Goal: Task Accomplishment & Management: Manage account settings

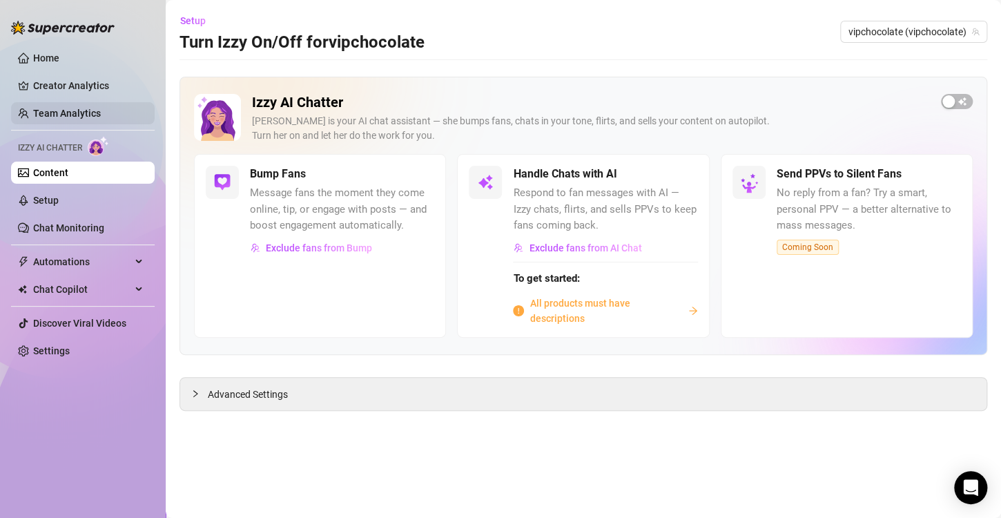
click at [78, 108] on link "Team Analytics" at bounding box center [67, 113] width 68 height 11
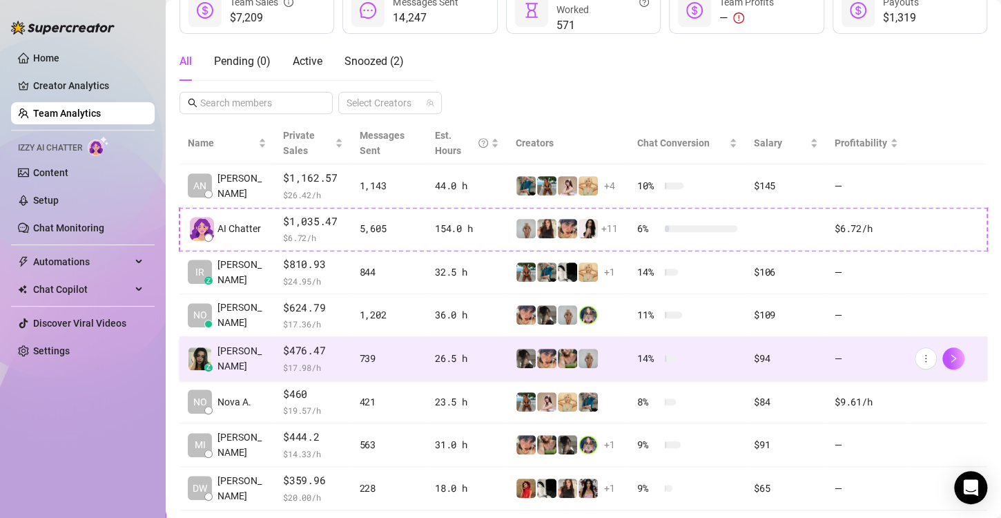
scroll to position [276, 0]
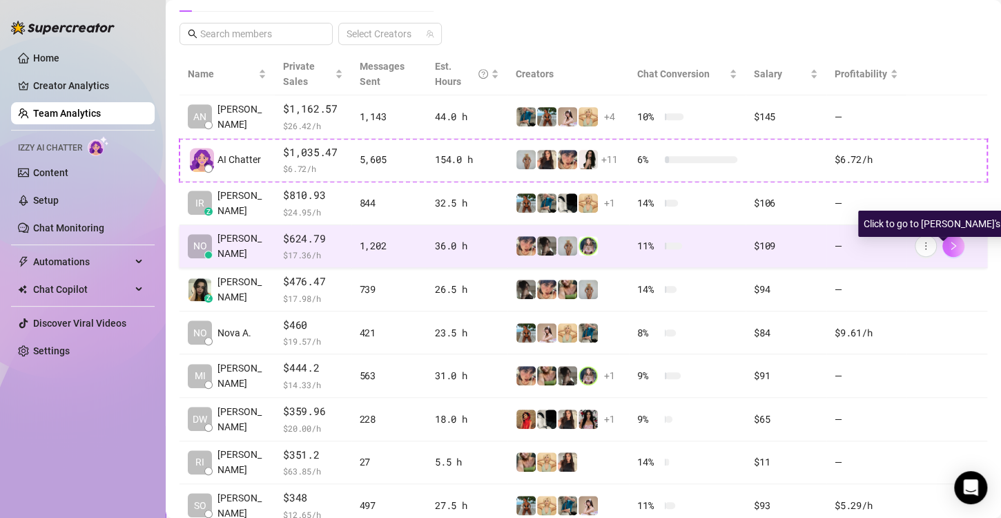
click at [951, 246] on icon "right" at bounding box center [953, 246] width 5 height 8
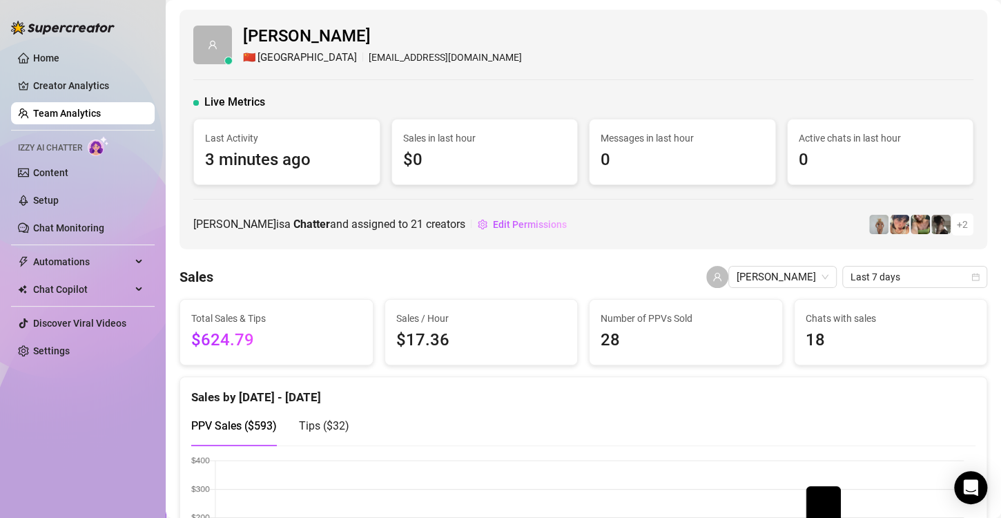
click at [99, 113] on link "Team Analytics" at bounding box center [67, 113] width 68 height 11
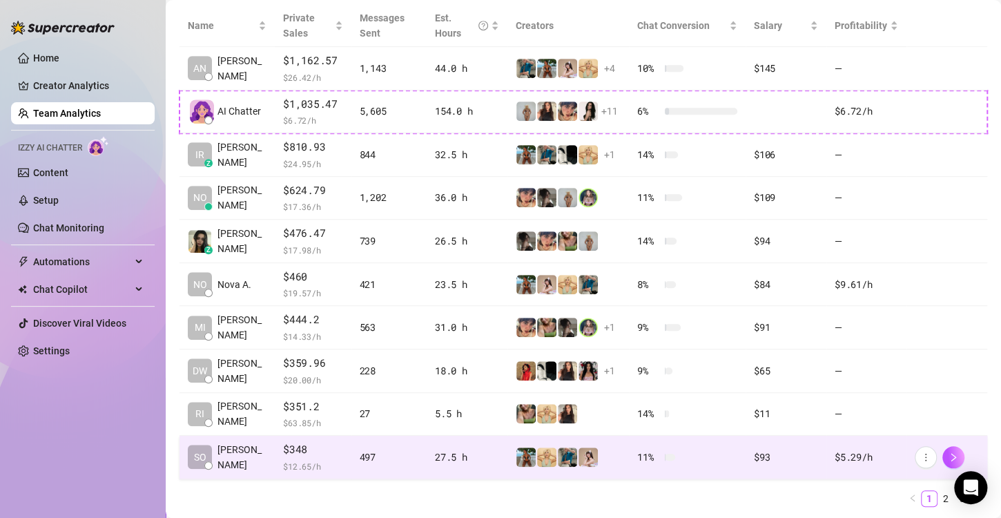
scroll to position [363, 0]
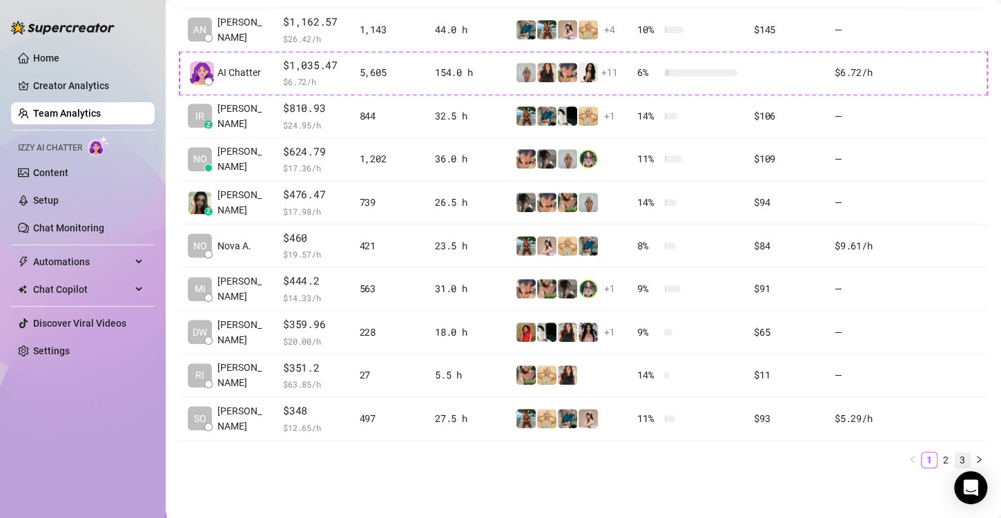
click at [955, 457] on link "3" at bounding box center [962, 459] width 15 height 15
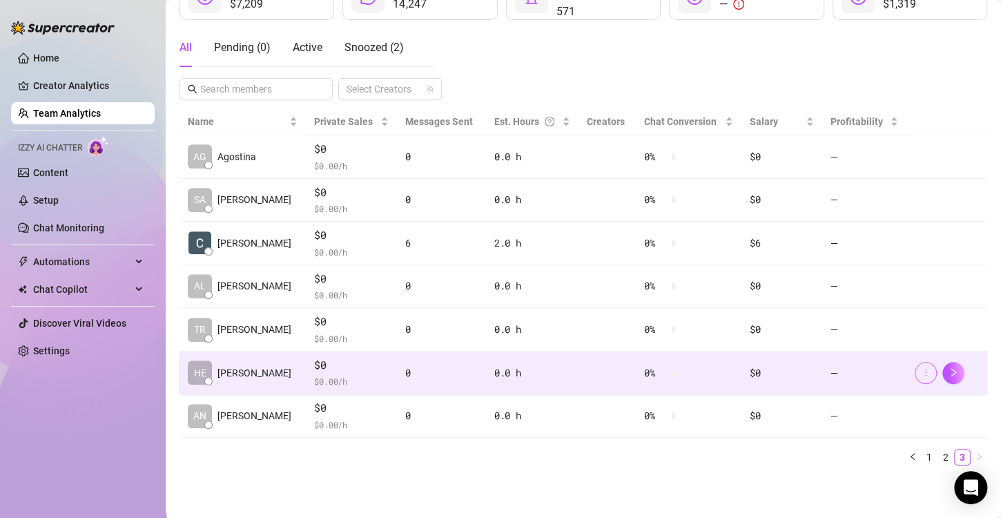
scroll to position [219, 0]
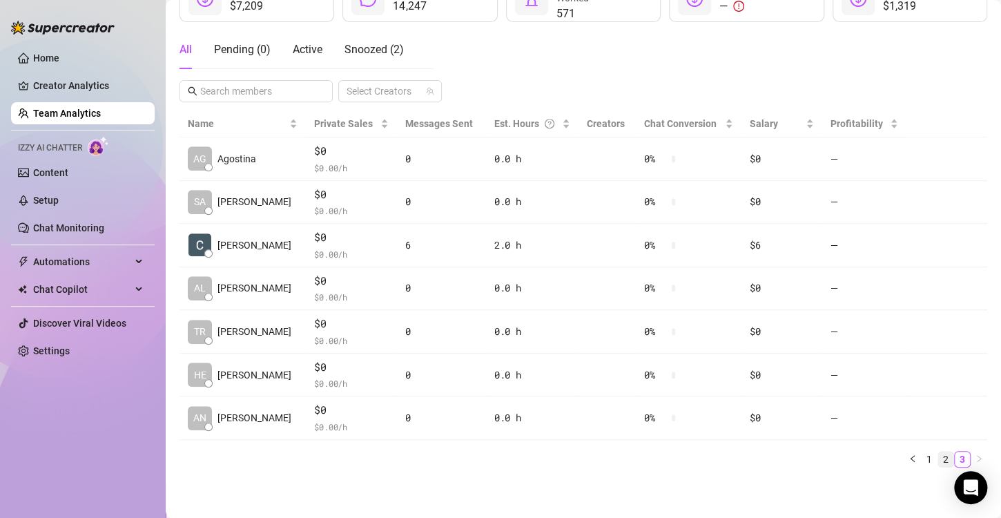
click at [941, 458] on link "2" at bounding box center [945, 458] width 15 height 15
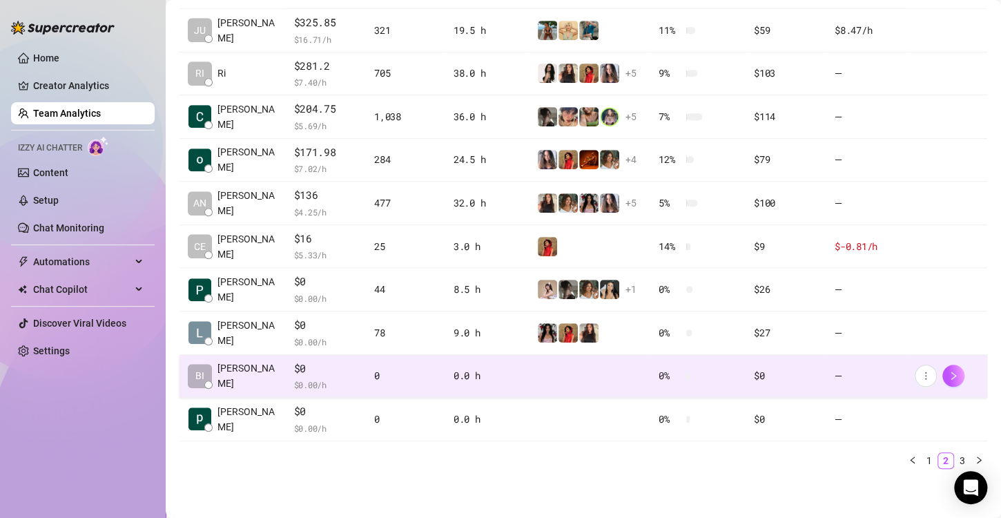
scroll to position [363, 0]
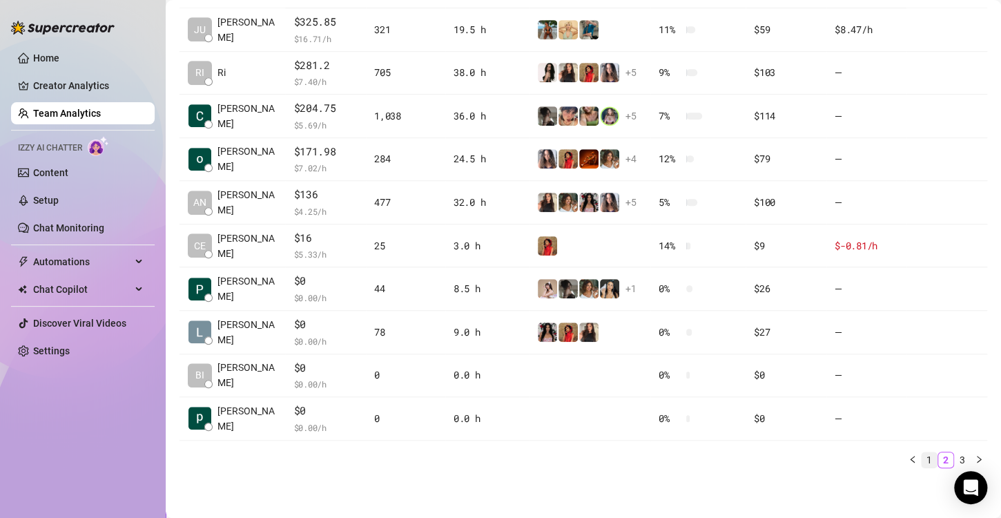
click at [923, 458] on link "1" at bounding box center [928, 459] width 15 height 15
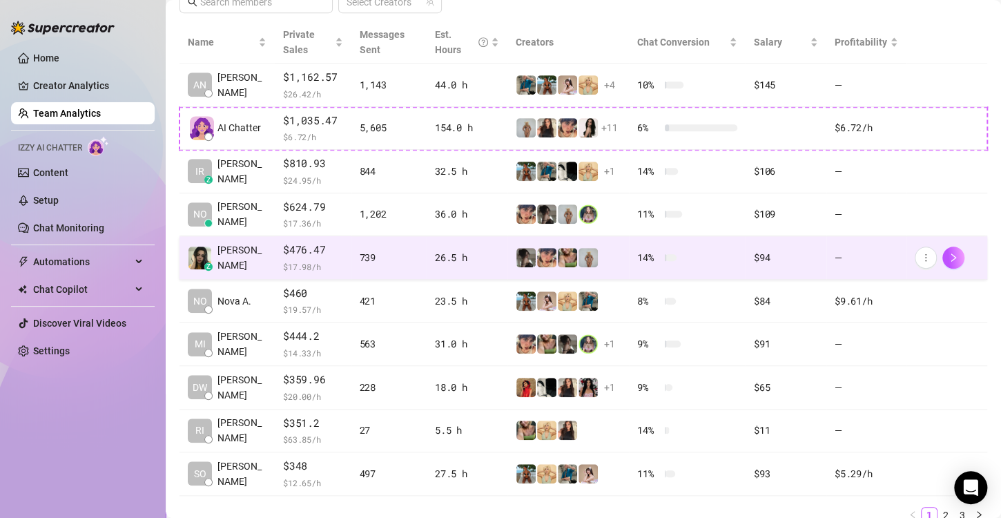
scroll to position [294, 0]
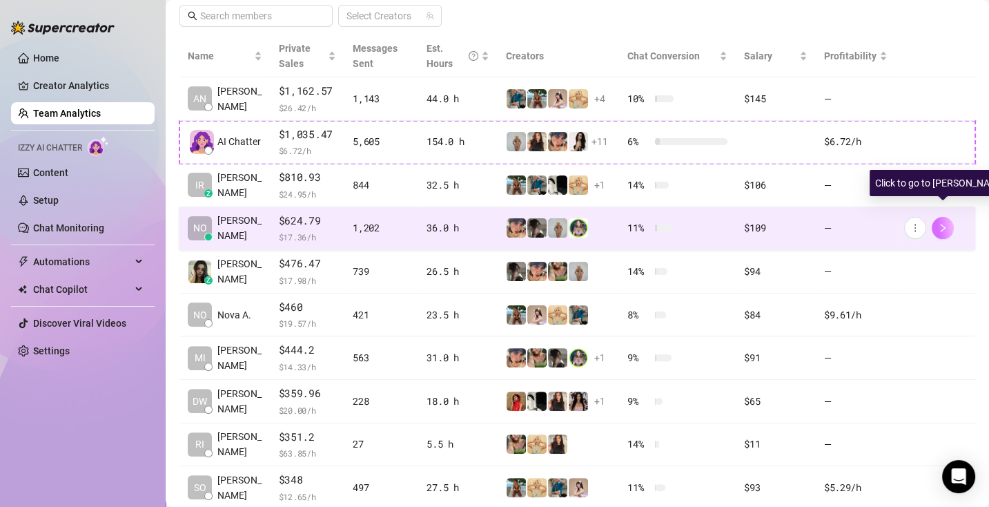
click at [948, 223] on button "button" at bounding box center [943, 228] width 22 height 22
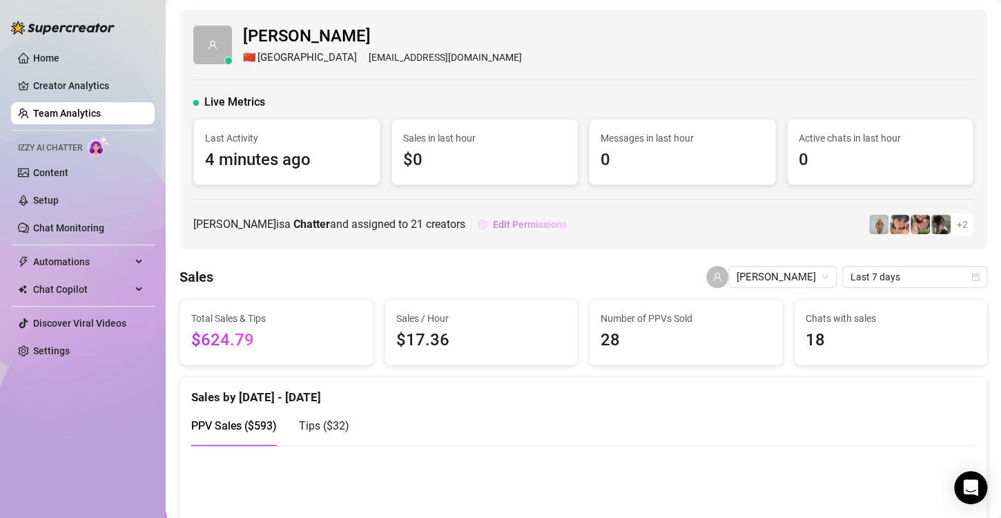
click at [493, 224] on span "Edit Permissions" at bounding box center [530, 224] width 74 height 11
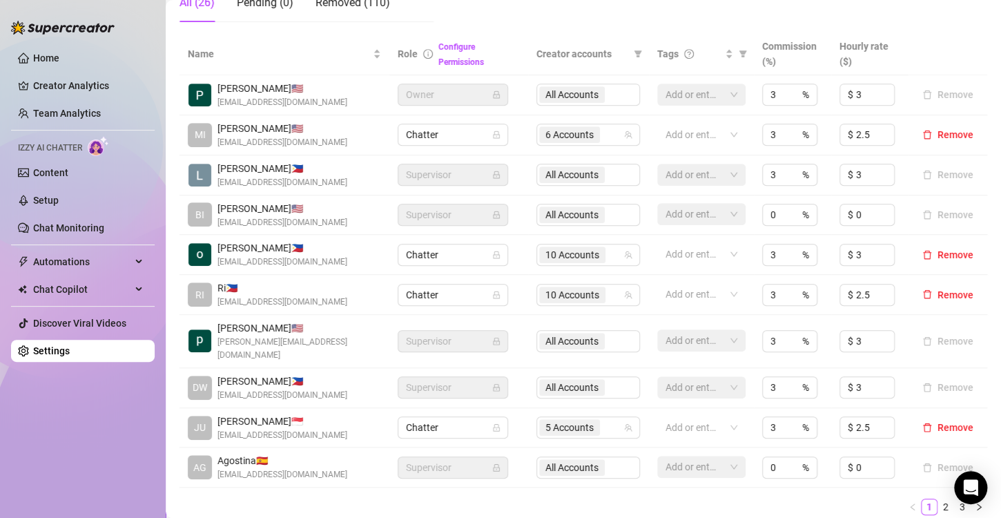
scroll to position [345, 0]
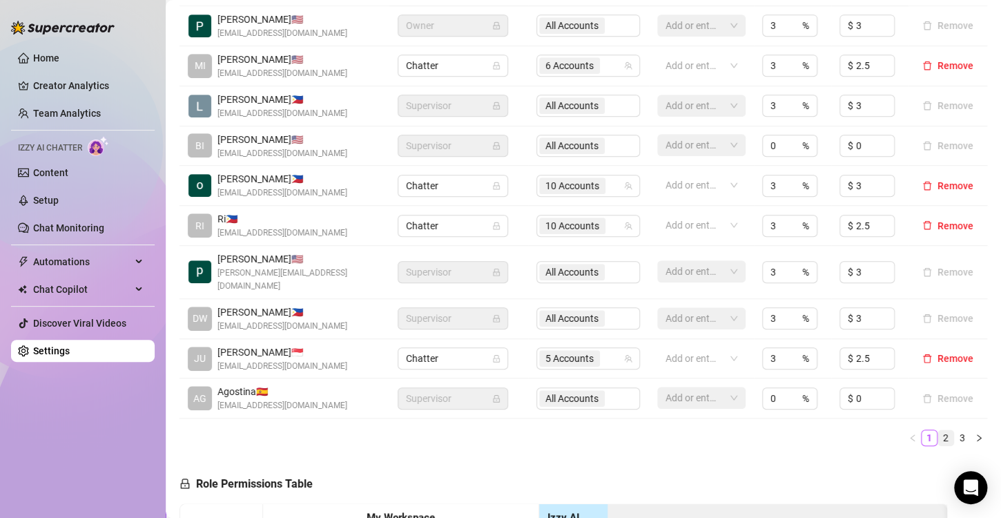
click at [938, 440] on link "2" at bounding box center [945, 437] width 15 height 15
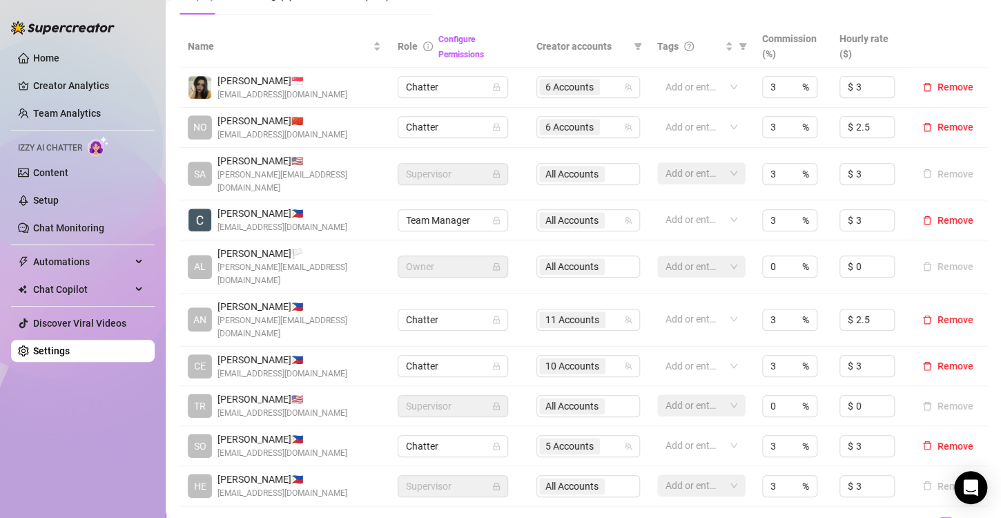
scroll to position [276, 0]
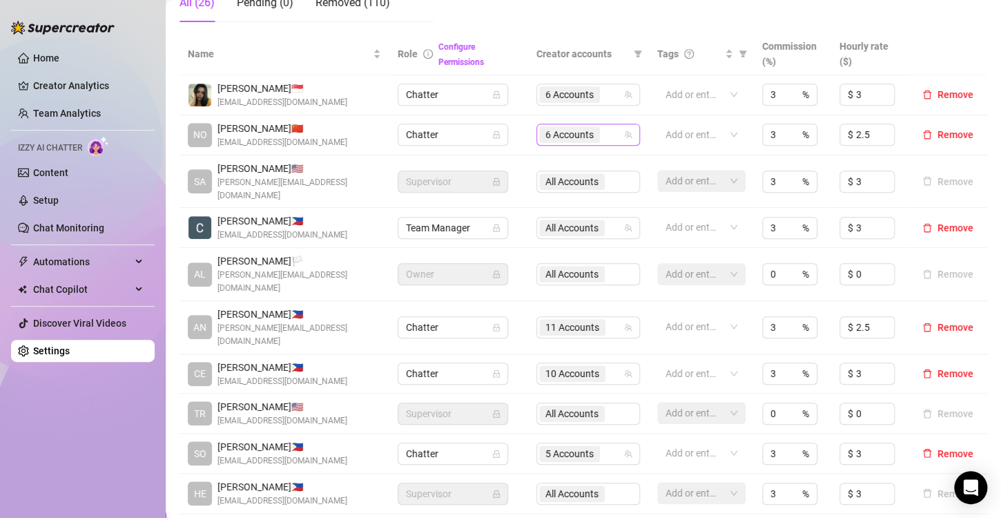
click at [604, 137] on div "6 Accounts" at bounding box center [581, 134] width 84 height 19
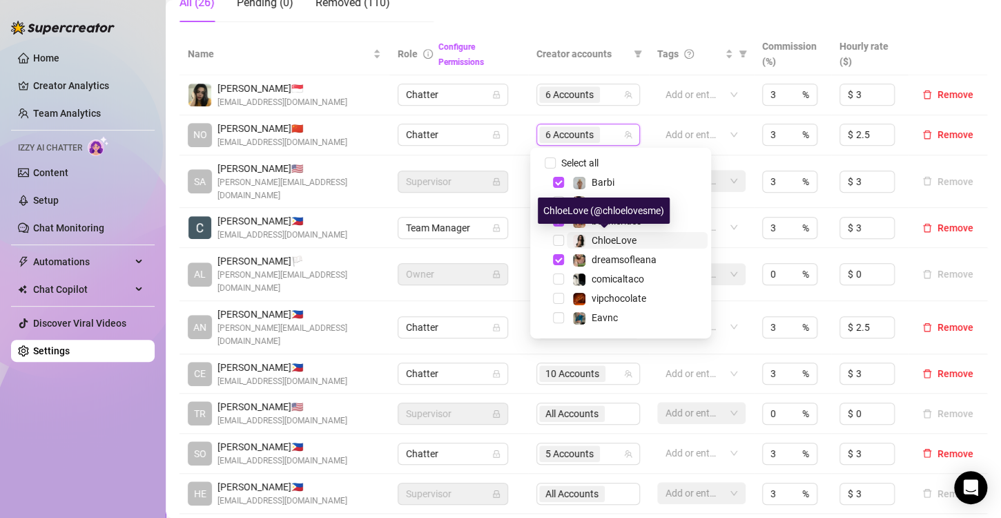
click at [625, 244] on span "ChloeLove" at bounding box center [613, 240] width 45 height 11
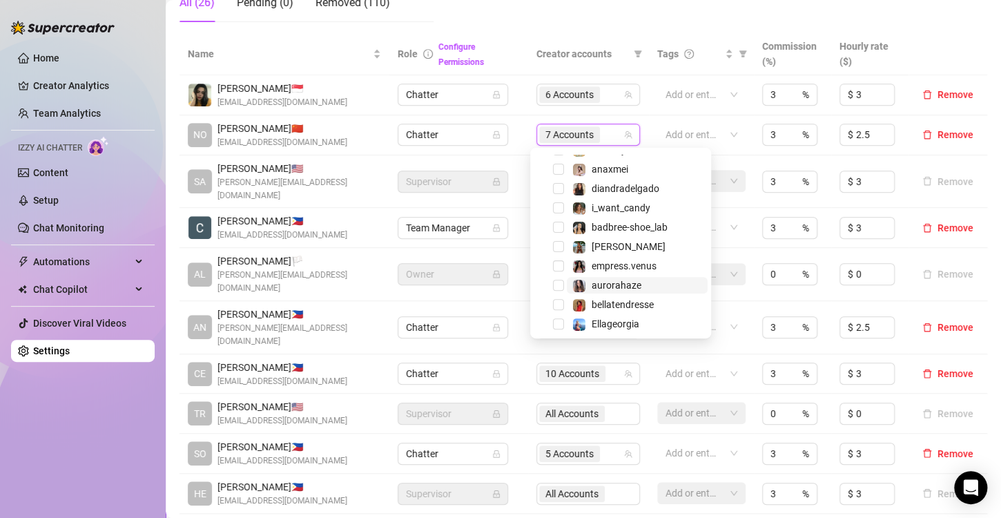
scroll to position [207, 0]
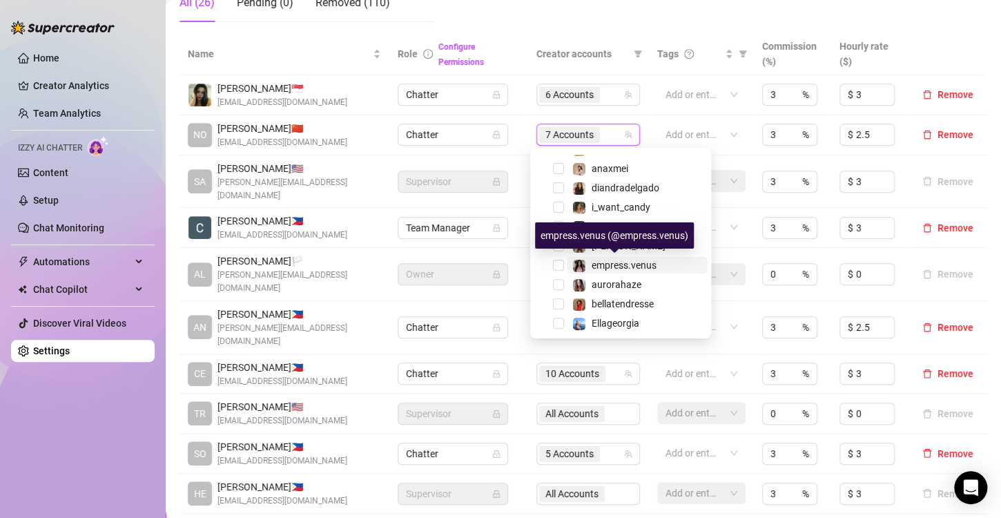
click at [620, 261] on span "empress.venus" at bounding box center [623, 265] width 65 height 11
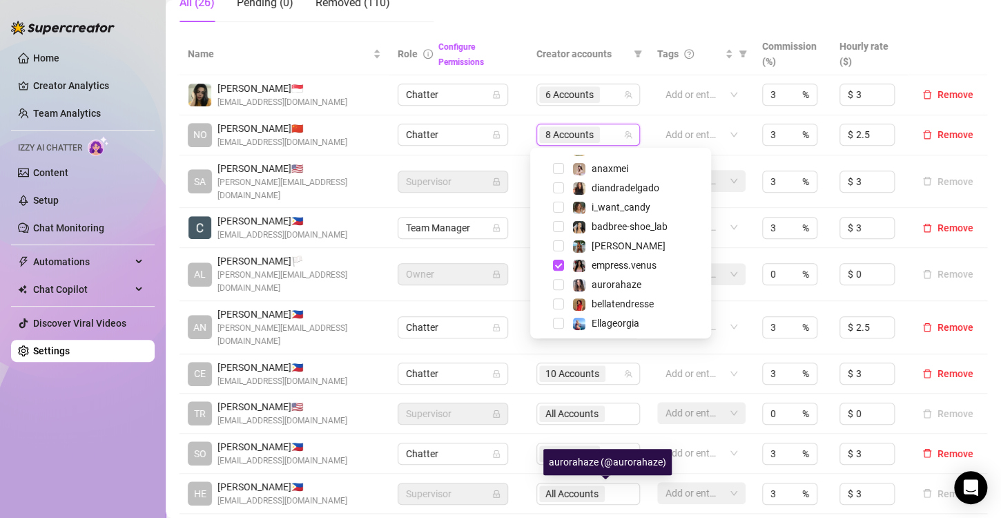
scroll to position [0, 0]
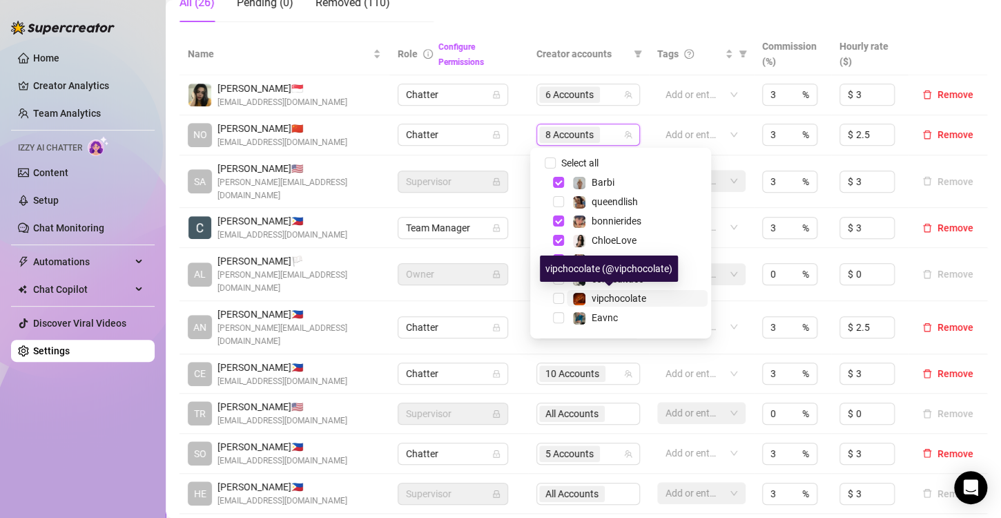
click at [619, 294] on span "vipchocolate" at bounding box center [618, 298] width 55 height 11
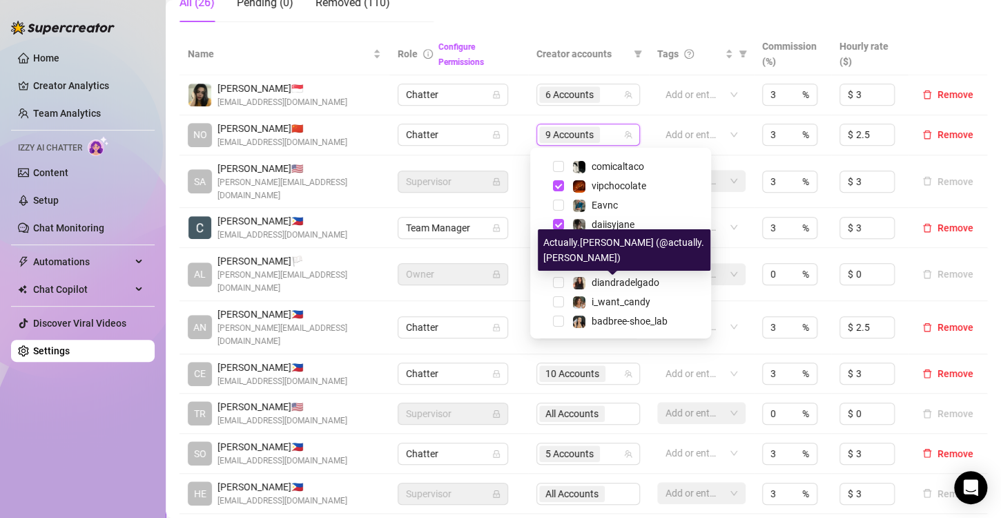
scroll to position [207, 0]
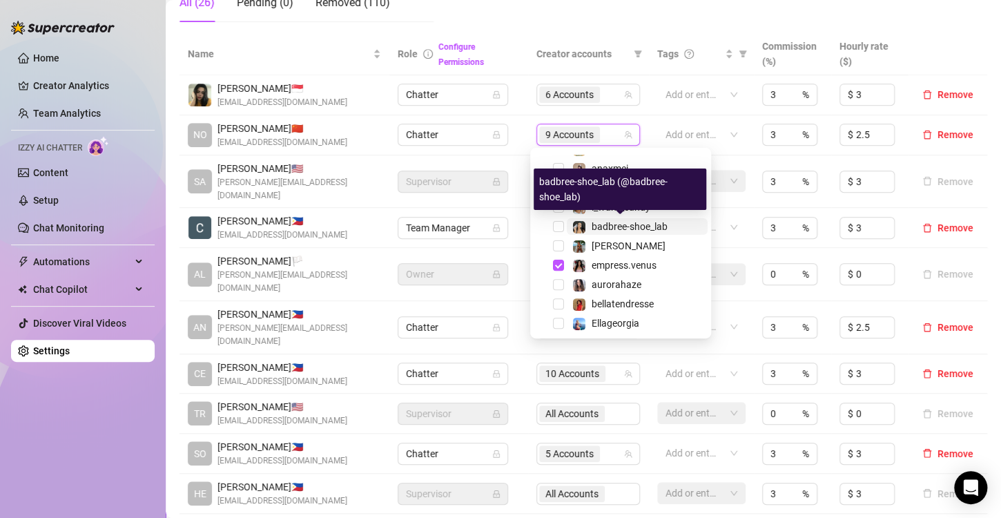
click at [615, 231] on span "badbree-shoe_lab" at bounding box center [629, 226] width 76 height 11
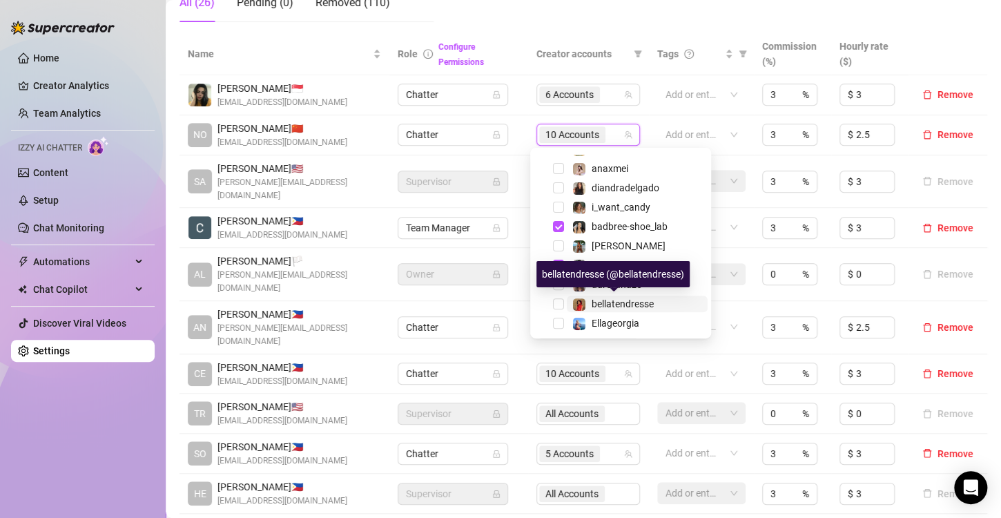
click at [619, 309] on div "bellatendresse" at bounding box center [622, 303] width 62 height 17
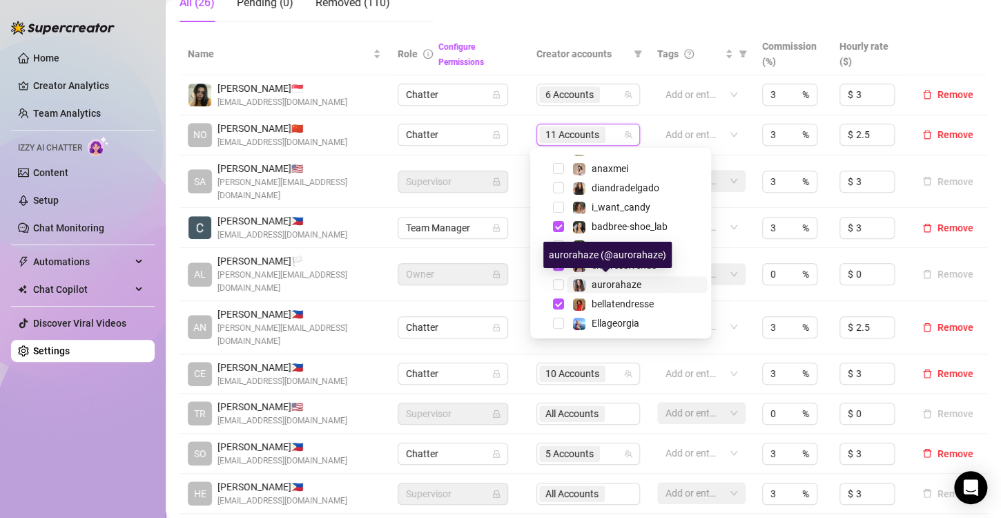
click at [621, 284] on span "aurorahaze" at bounding box center [616, 284] width 50 height 11
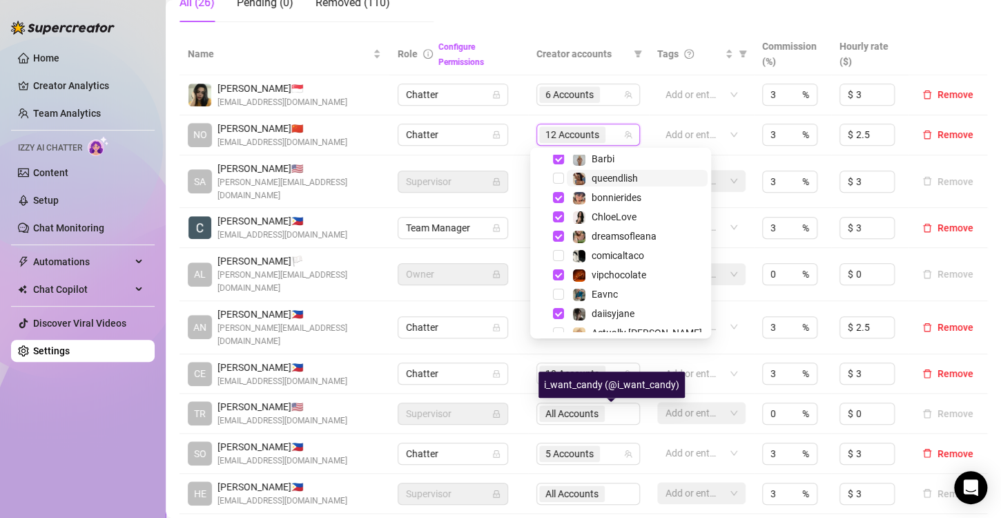
scroll to position [0, 0]
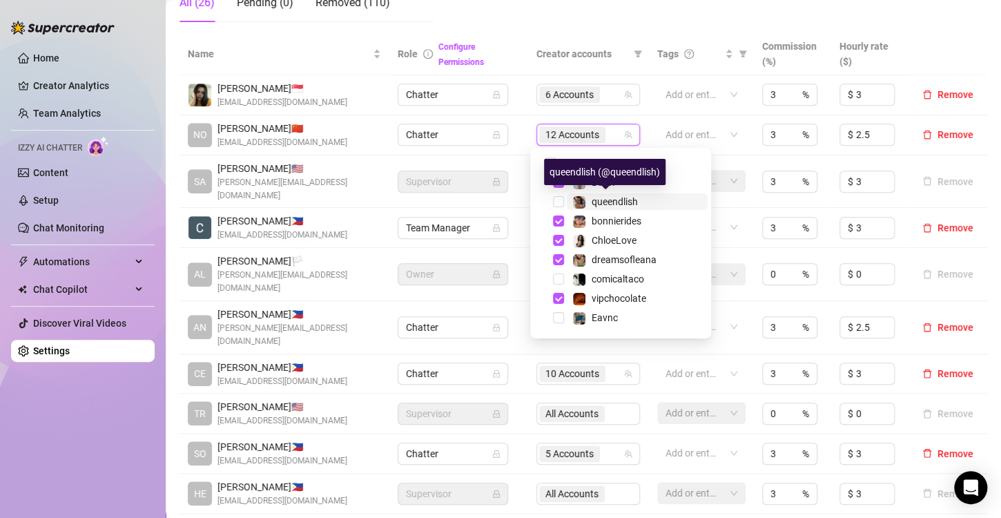
click at [612, 203] on span "queendlish" at bounding box center [614, 201] width 46 height 11
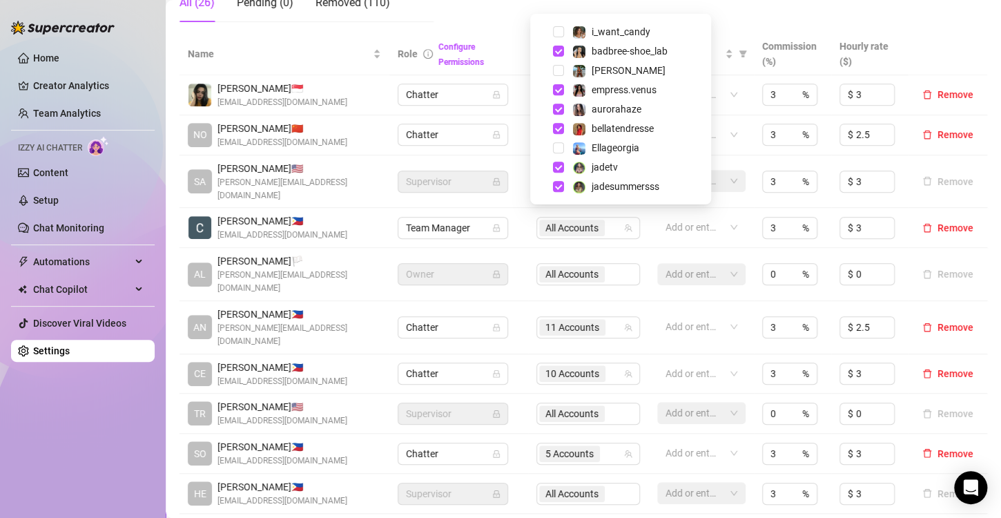
scroll to position [414, 0]
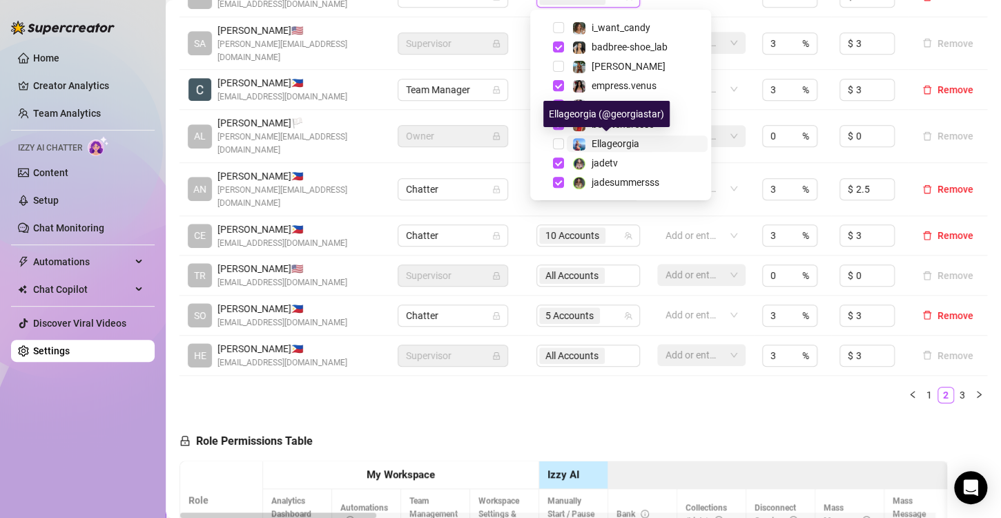
click at [615, 138] on span "Ellageorgia" at bounding box center [615, 143] width 48 height 11
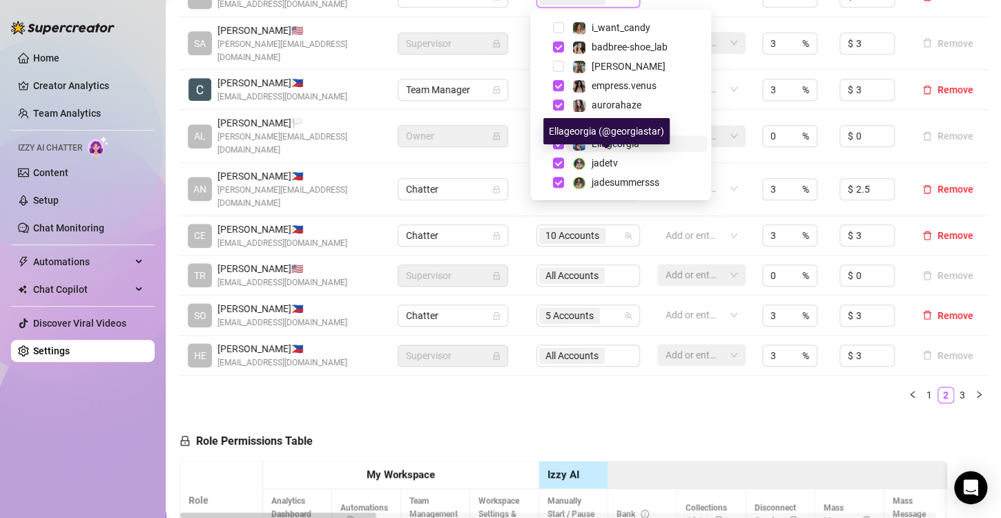
scroll to position [179, 0]
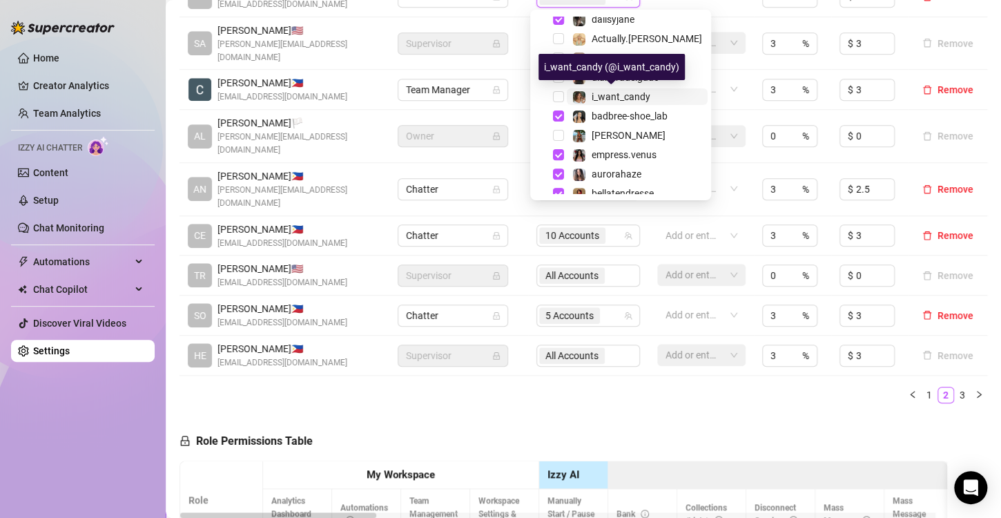
click at [609, 89] on div "i_want_candy" at bounding box center [620, 96] width 59 height 17
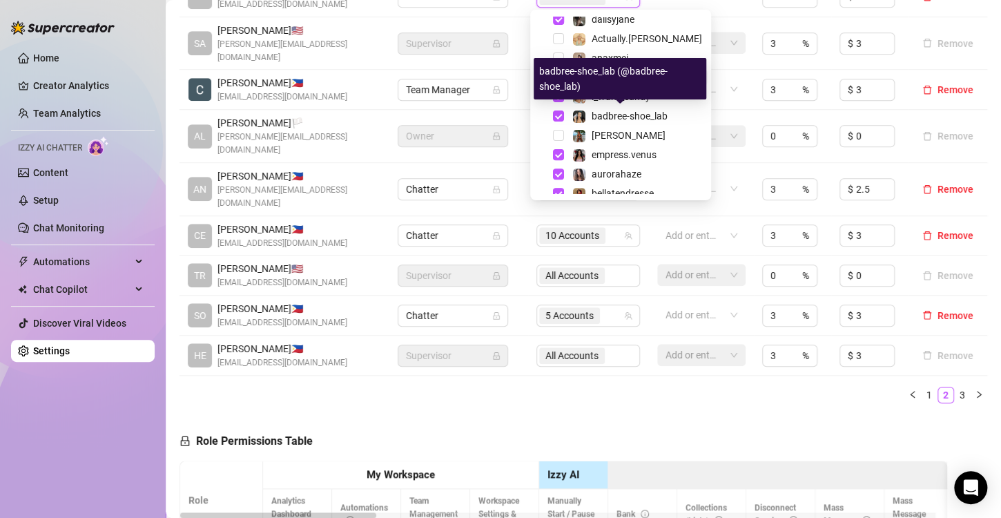
click at [614, 70] on div "diandradelgado" at bounding box center [625, 77] width 68 height 17
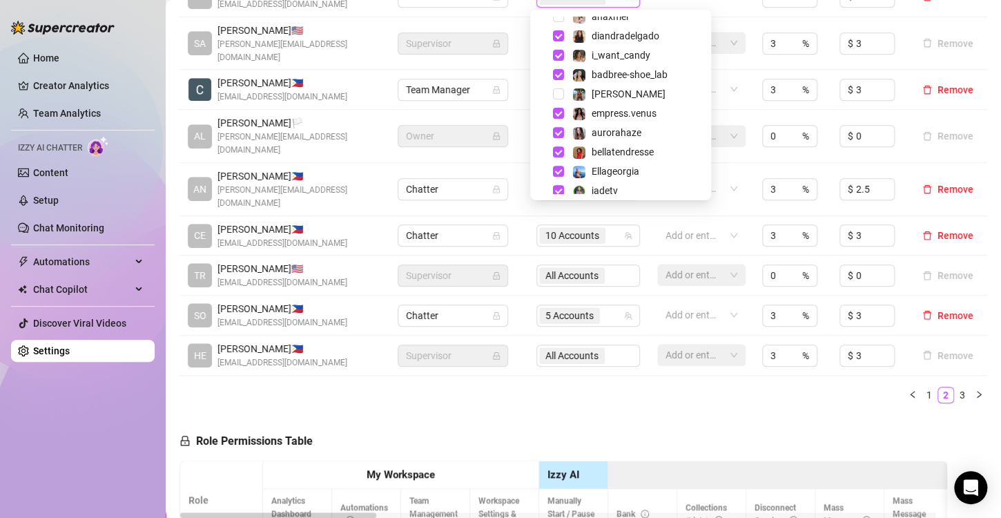
scroll to position [248, 0]
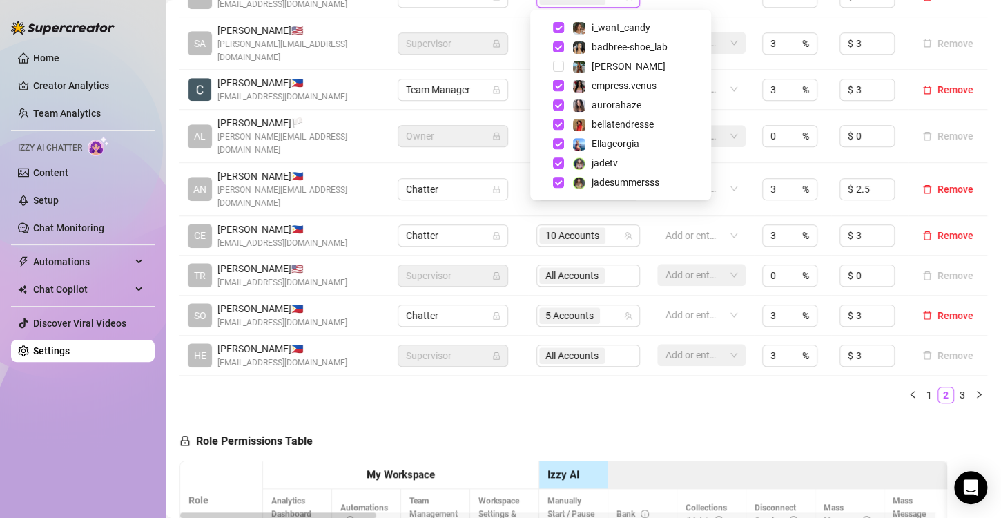
click at [632, 366] on div "Name Role Configure Permissions Creator accounts Tags Commission (%) Hourly rat…" at bounding box center [583, 154] width 808 height 519
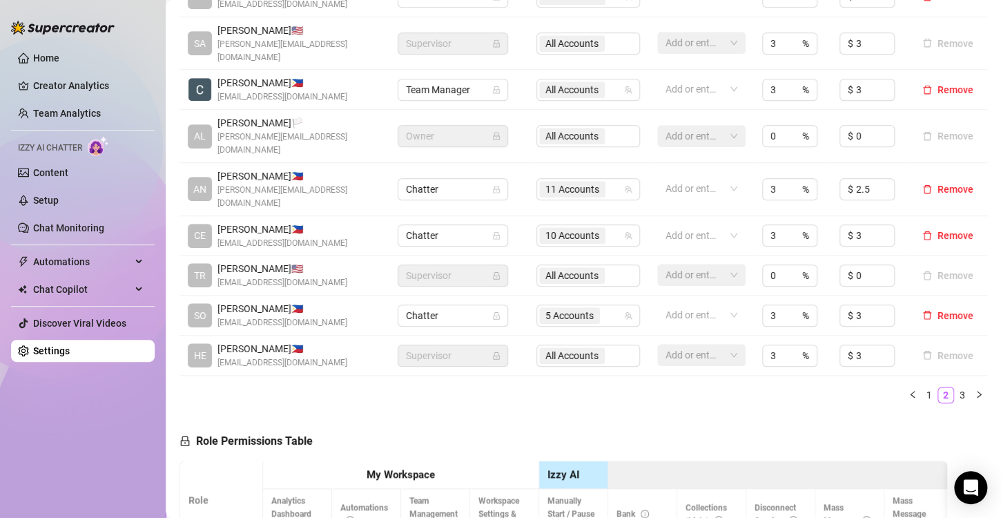
scroll to position [276, 0]
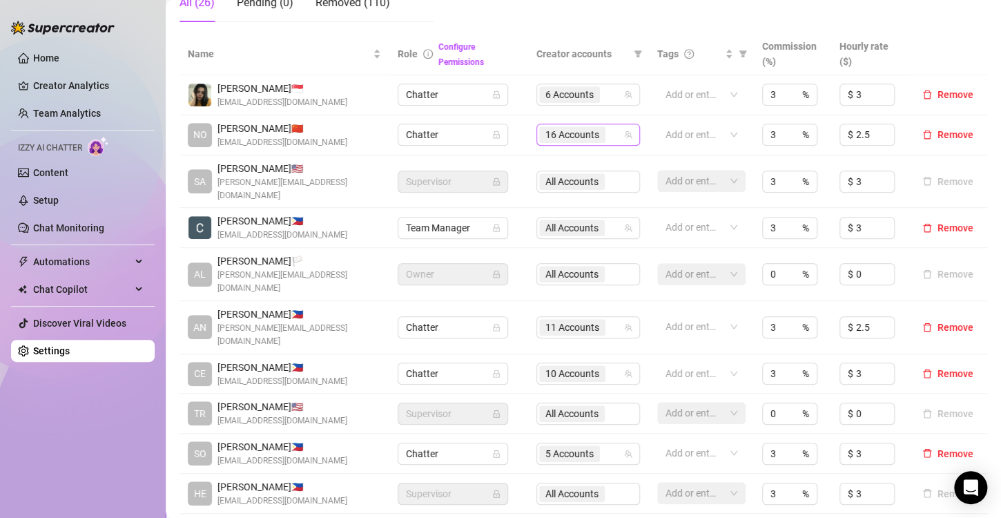
click at [607, 139] on div "16 Accounts" at bounding box center [581, 134] width 84 height 19
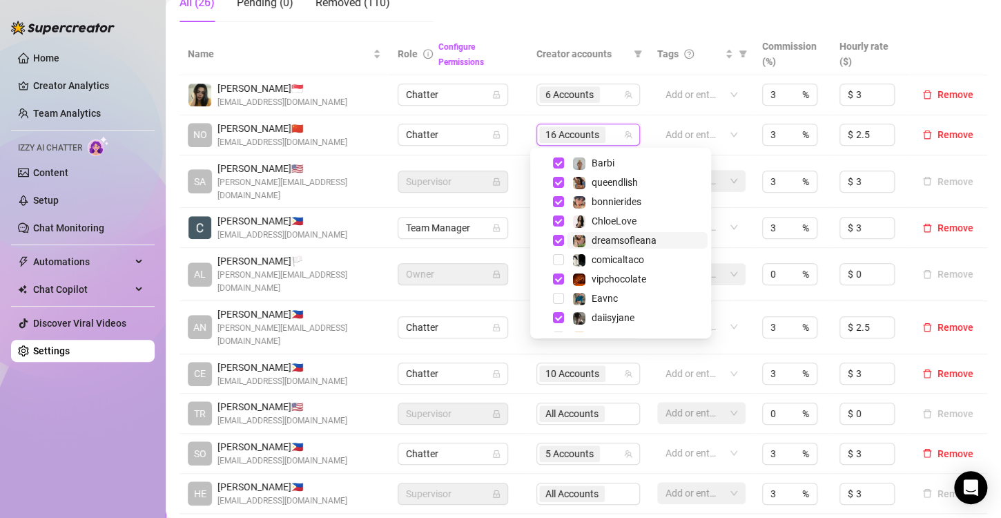
click at [606, 237] on span "dreamsofleana" at bounding box center [623, 240] width 65 height 11
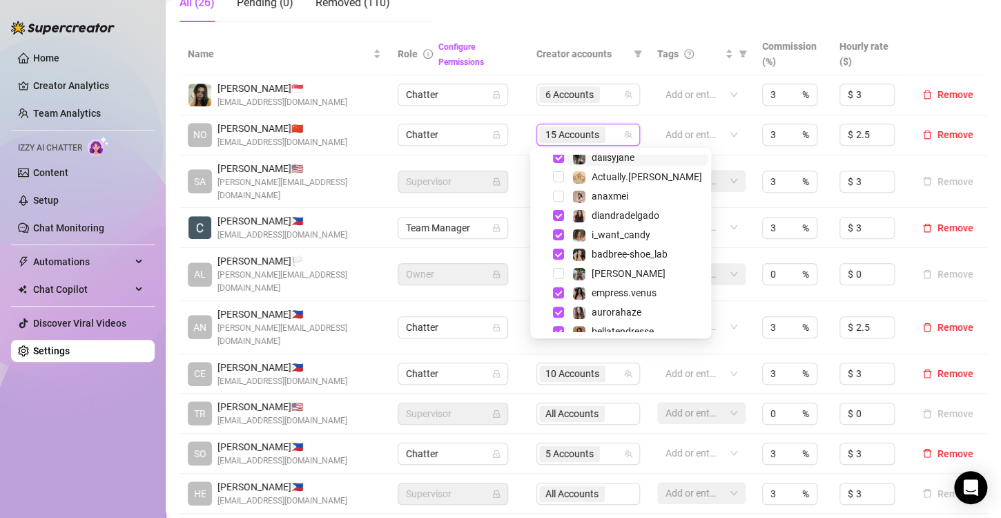
scroll to position [110, 0]
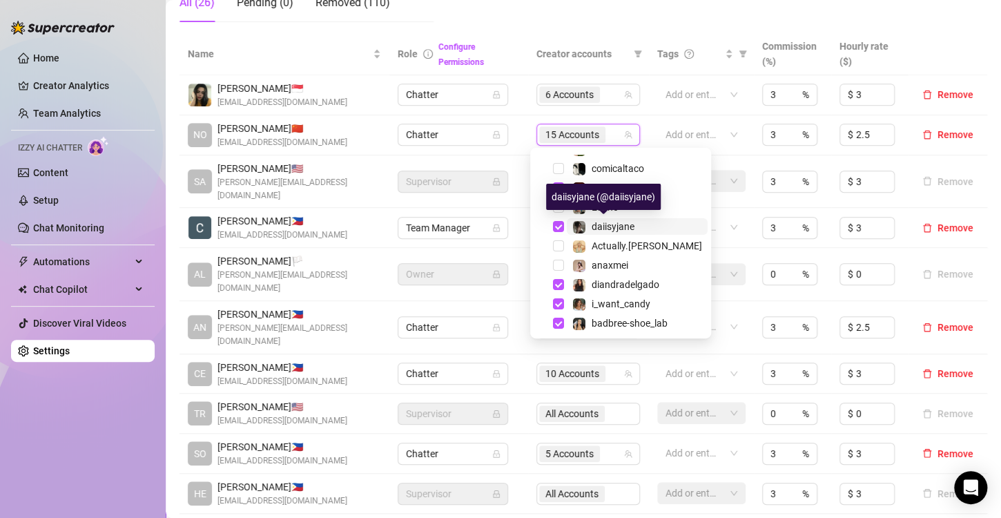
click at [595, 221] on span "daiisyjane" at bounding box center [612, 226] width 43 height 11
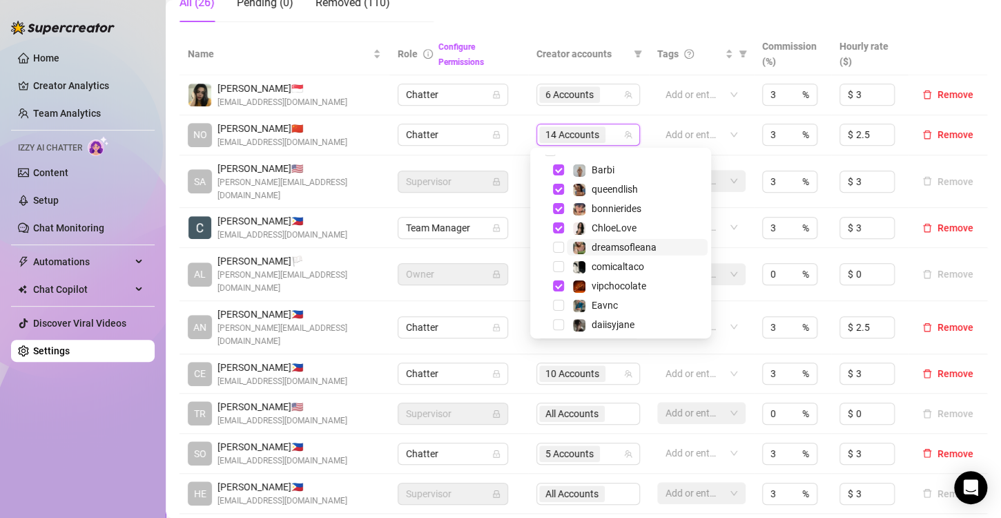
scroll to position [0, 0]
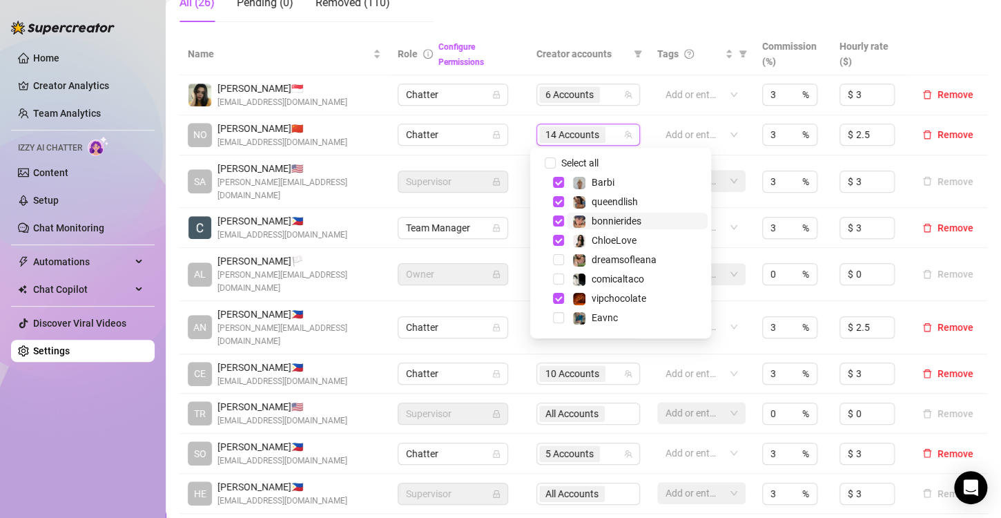
click at [609, 218] on span "bonnierides" at bounding box center [616, 220] width 50 height 11
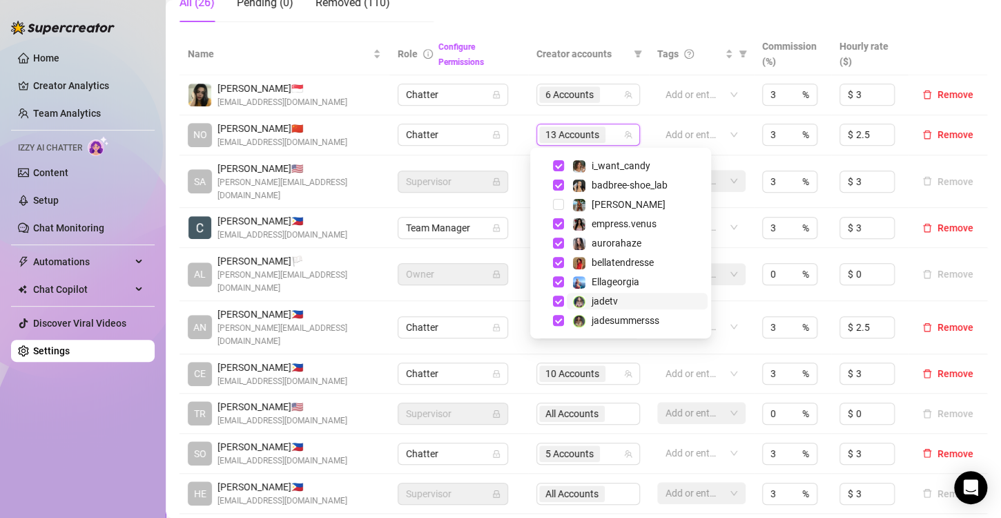
click at [618, 300] on span "jadetv" at bounding box center [637, 301] width 141 height 17
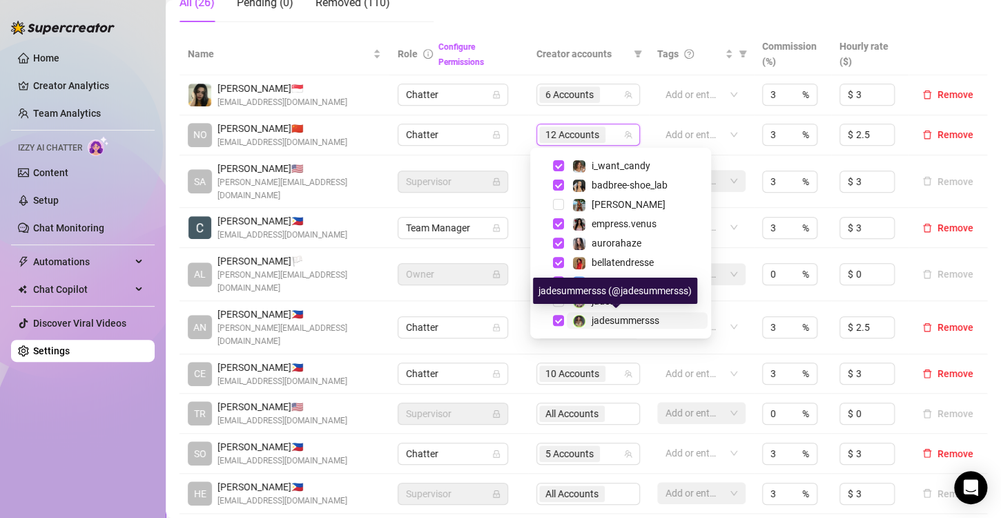
click at [626, 317] on span "jadesummersss" at bounding box center [625, 320] width 68 height 11
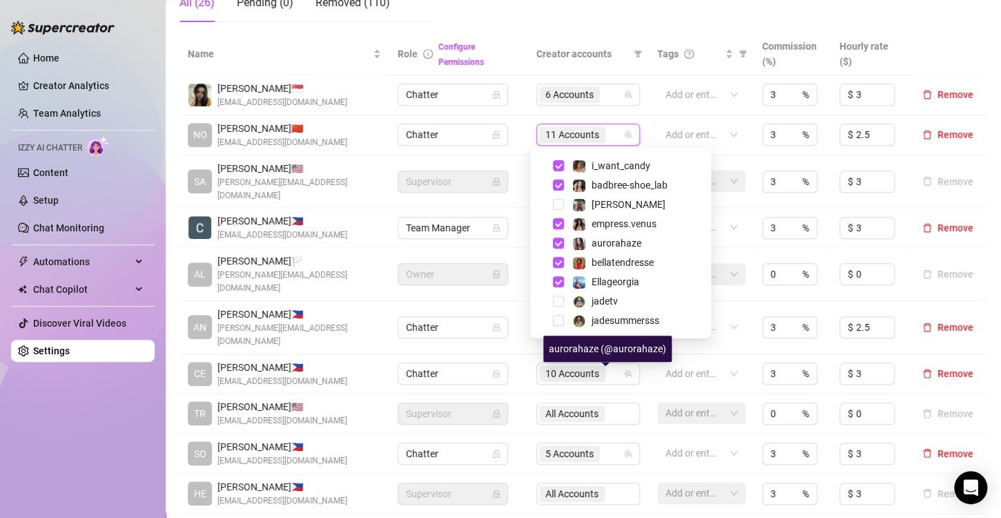
scroll to position [0, 0]
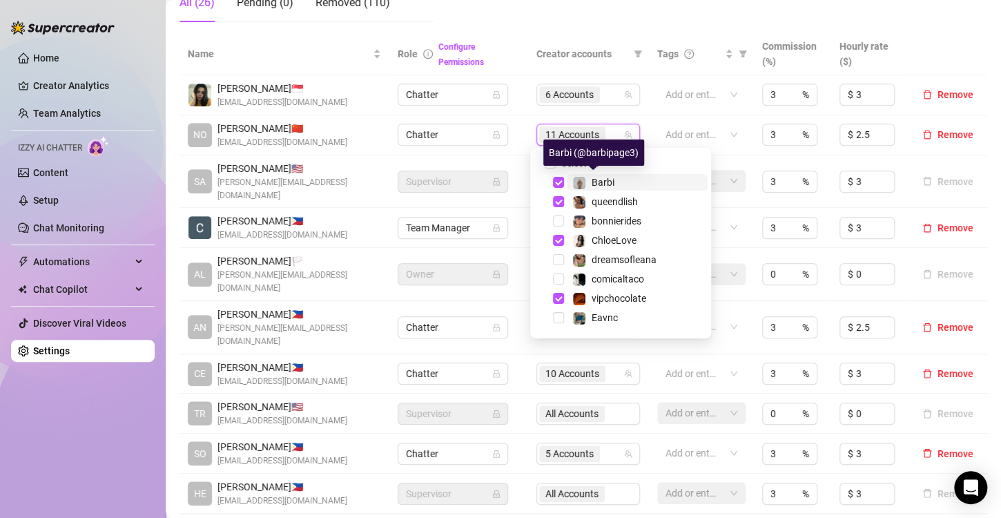
click at [604, 182] on span "Barbi" at bounding box center [602, 182] width 23 height 11
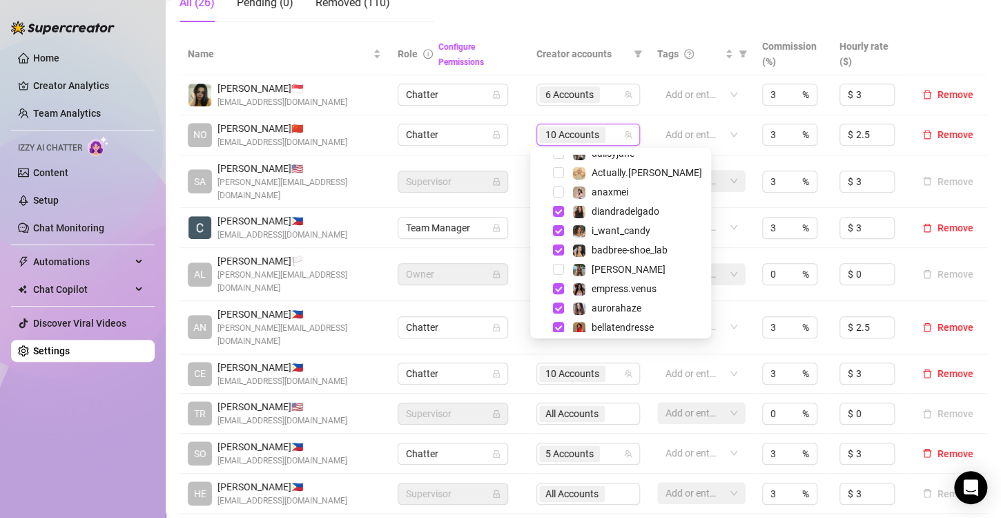
scroll to position [248, 0]
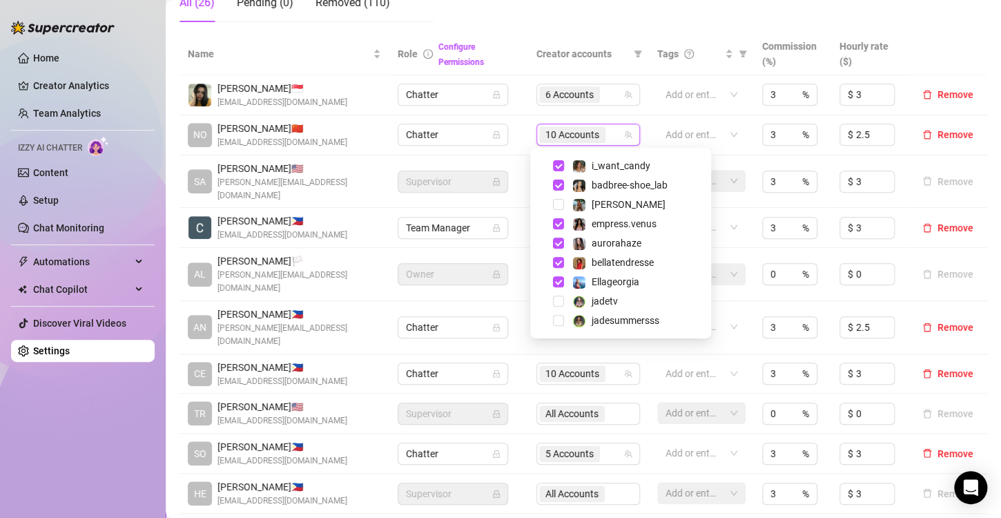
click at [649, 433] on td "Add or enter new" at bounding box center [701, 453] width 105 height 40
